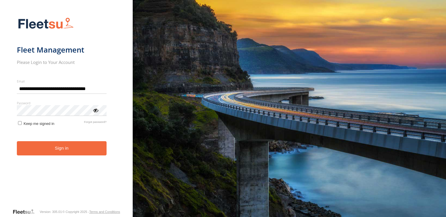
click at [66, 147] on button "Sign in" at bounding box center [62, 148] width 90 height 14
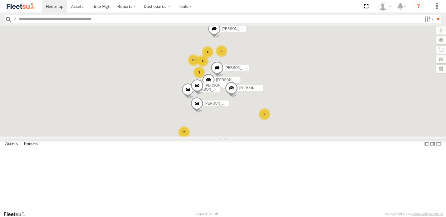
click at [0, 0] on div "All Assets" at bounding box center [0, 0] width 0 height 0
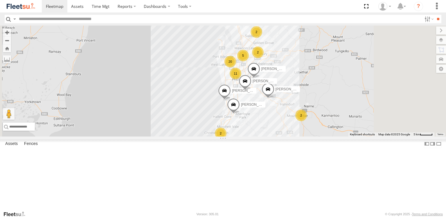
drag, startPoint x: 272, startPoint y: 97, endPoint x: 240, endPoint y: 107, distance: 32.9
click at [240, 107] on div "Tajvdiner singh GURSAAB SINGH Divanshu Munjal 11 20 5 2 2 Anitoj Singh 2 2 Hard…" at bounding box center [223, 81] width 446 height 111
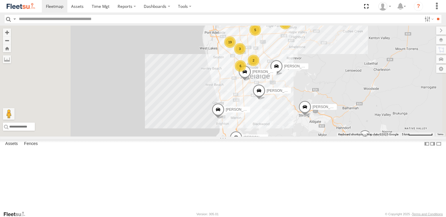
drag, startPoint x: 239, startPoint y: 120, endPoint x: 241, endPoint y: 85, distance: 34.5
click at [241, 85] on div "Tajvdiner singh GURSAAB SINGH Divanshu Munjal Anitoj Singh Hardeep Singh Lewis …" at bounding box center [223, 81] width 446 height 111
click at [0, 0] on div "10.5" at bounding box center [0, 0] width 0 height 0
click at [0, 0] on div "All Assets" at bounding box center [0, 0] width 0 height 0
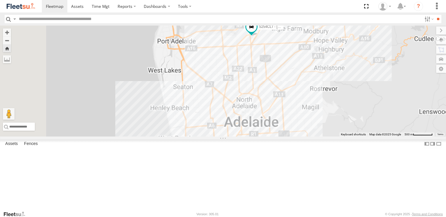
click at [0, 0] on div "All Assets" at bounding box center [0, 0] width 0 height 0
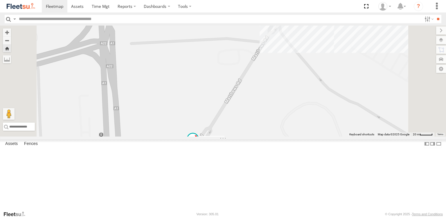
drag, startPoint x: 274, startPoint y: 97, endPoint x: 243, endPoint y: 163, distance: 73.0
click at [243, 136] on div "S254CLT - [PERSON_NAME]" at bounding box center [223, 81] width 446 height 111
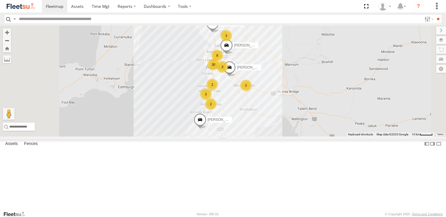
click at [0, 0] on div "Video" at bounding box center [0, 0] width 0 height 0
click at [0, 0] on div "S254CLT - Brian Corkhill All Assets Matthews Rd Gepps Cross -34.83892 138.60091…" at bounding box center [0, 0] width 0 height 0
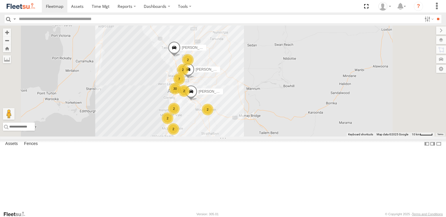
drag, startPoint x: 306, startPoint y: 99, endPoint x: 252, endPoint y: 131, distance: 62.8
click at [190, 97] on div "2" at bounding box center [184, 91] width 12 height 12
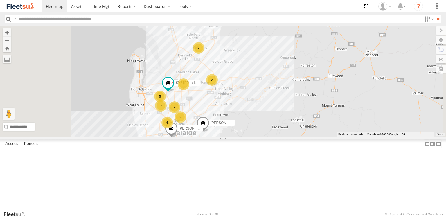
drag, startPoint x: 247, startPoint y: 161, endPoint x: 264, endPoint y: 130, distance: 35.6
click at [265, 130] on div "Tajvdiner singh Divanshu Munjal GURSAAB SINGH Anitoj Singh Hardeep Singh Lewis …" at bounding box center [223, 81] width 446 height 111
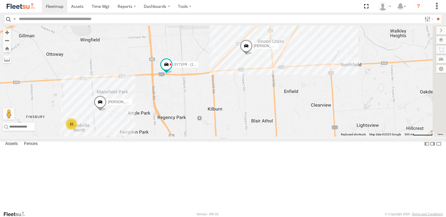
drag, startPoint x: 240, startPoint y: 120, endPoint x: 270, endPoint y: 133, distance: 33.1
click at [270, 133] on div "SY71FR - (16P TRAILER) PM1 Rakesh k Jagteshwar Singh Harpartap Singh 3 15" at bounding box center [223, 81] width 446 height 111
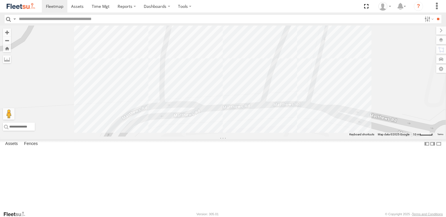
click at [0, 0] on div "S678CGD - Fridge It Sprinter All Assets SA Health VDC Fridge it Logistics -34.8…" at bounding box center [0, 0] width 0 height 0
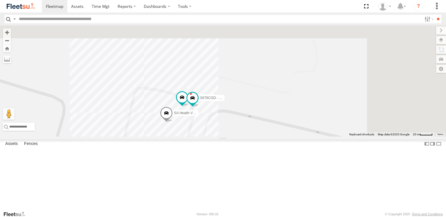
drag, startPoint x: 258, startPoint y: 88, endPoint x: 215, endPoint y: 192, distance: 113.3
click at [215, 136] on div "SY71FR - (16P TRAILER) PM1 Domenic Lagana Rakesh k Jagteshwar Singh Harpartap S…" at bounding box center [223, 81] width 446 height 111
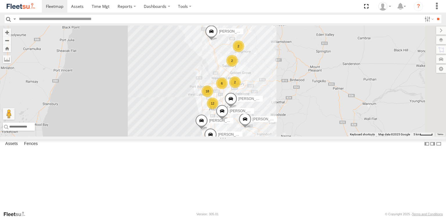
drag, startPoint x: 272, startPoint y: 85, endPoint x: 216, endPoint y: 133, distance: 73.8
click at [232, 136] on div "Tajvdiner singh Divanshu Munjal GURSAAB SINGH 12 6 18 SB26LM - (3P HINO) R7 2 A…" at bounding box center [223, 81] width 446 height 111
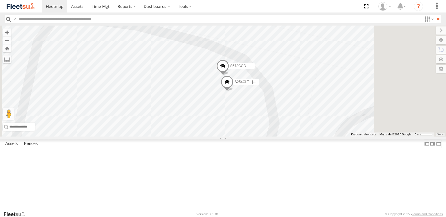
click at [0, 0] on div "S254CLT - Brian Corkhill All Assets" at bounding box center [0, 0] width 0 height 0
